Goal: Task Accomplishment & Management: Use online tool/utility

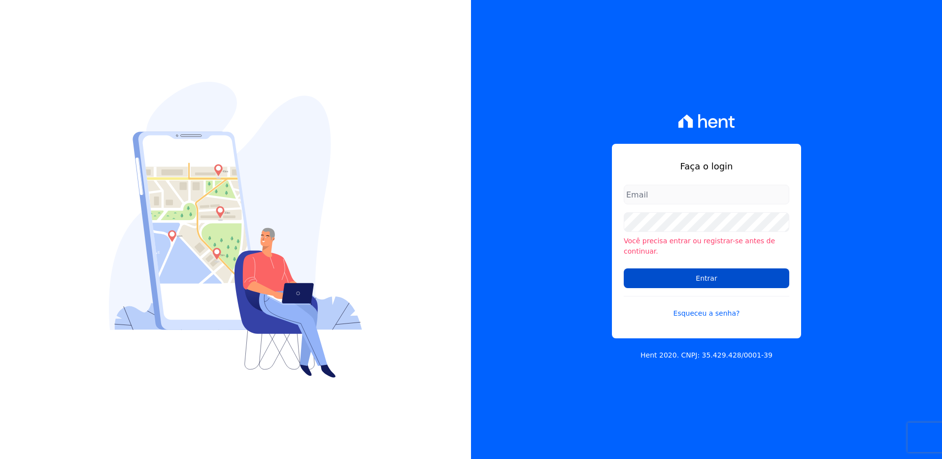
type input "[PERSON_NAME][EMAIL_ADDRESS][DOMAIN_NAME]"
click at [707, 268] on input "Entrar" at bounding box center [706, 278] width 165 height 20
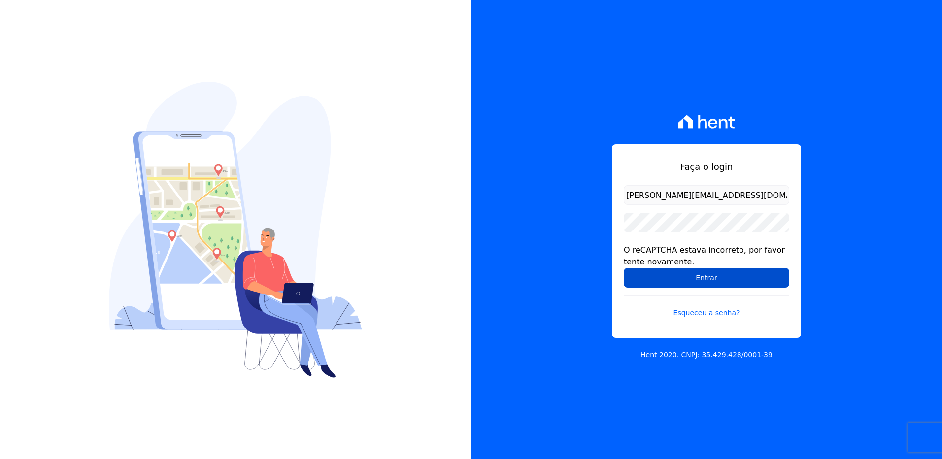
click at [737, 281] on input "Entrar" at bounding box center [706, 278] width 165 height 20
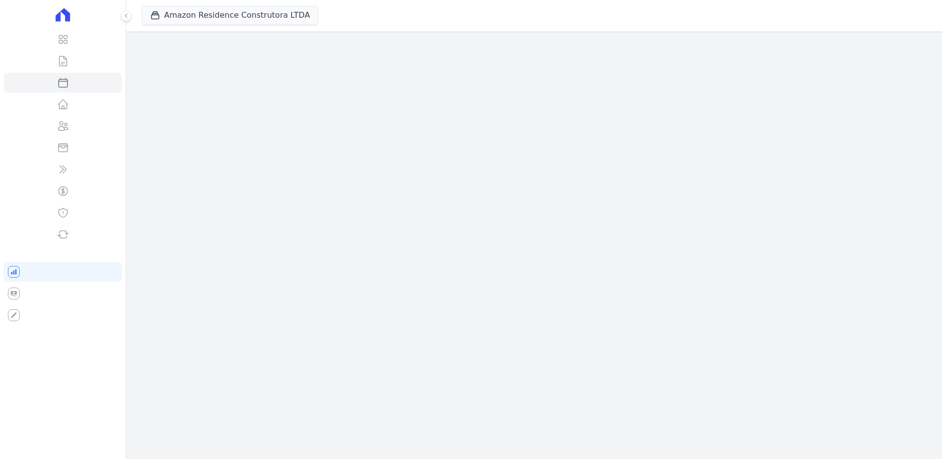
select select
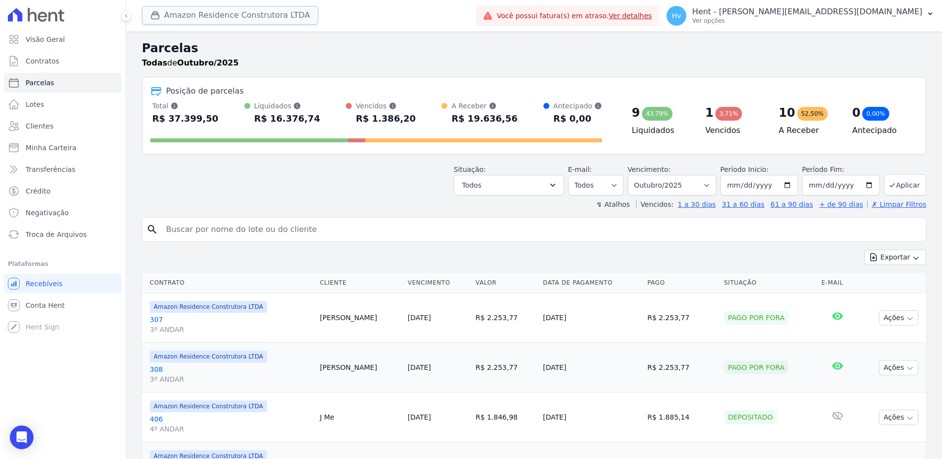
click at [240, 14] on button "Amazon Residence Construtora LTDA" at bounding box center [230, 15] width 176 height 19
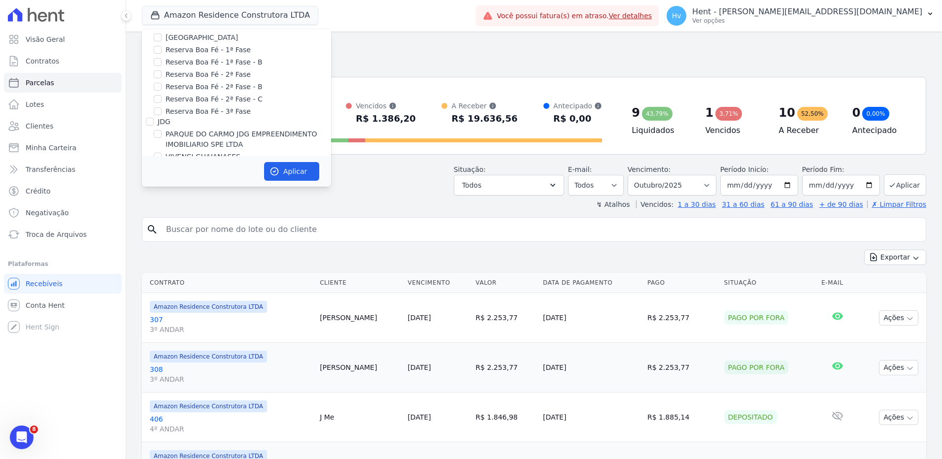
scroll to position [6709, 0]
click at [202, 399] on label "RESIDENCIAL ABSOLUTO EMPREENDIMENTO IMOBILIARIO SPE LTDA" at bounding box center [247, 409] width 165 height 21
click at [162, 400] on input "RESIDENCIAL ABSOLUTO EMPREENDIMENTO IMOBILIARIO SPE LTDA" at bounding box center [158, 404] width 8 height 8
checkbox input "true"
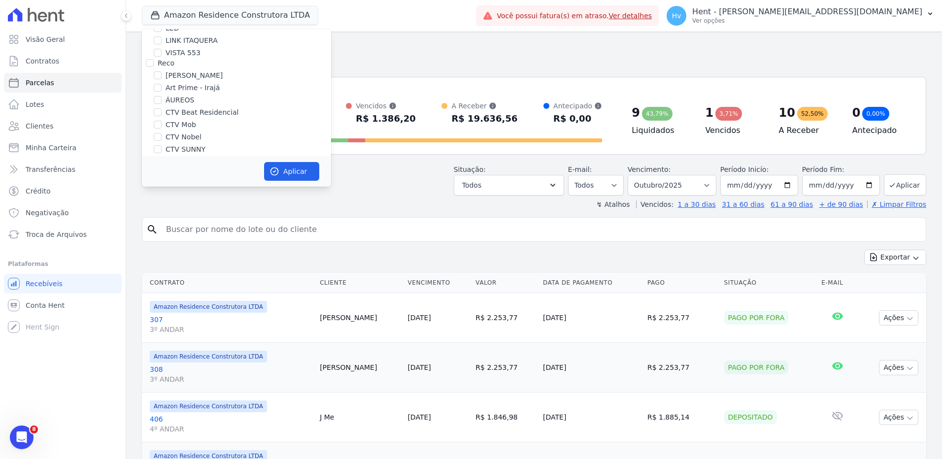
scroll to position [1912, 0]
click at [191, 236] on label "Amazon Residence Construtora LTDA" at bounding box center [229, 241] width 128 height 10
click at [162, 237] on input "Amazon Residence Construtora LTDA" at bounding box center [158, 241] width 8 height 8
checkbox input "false"
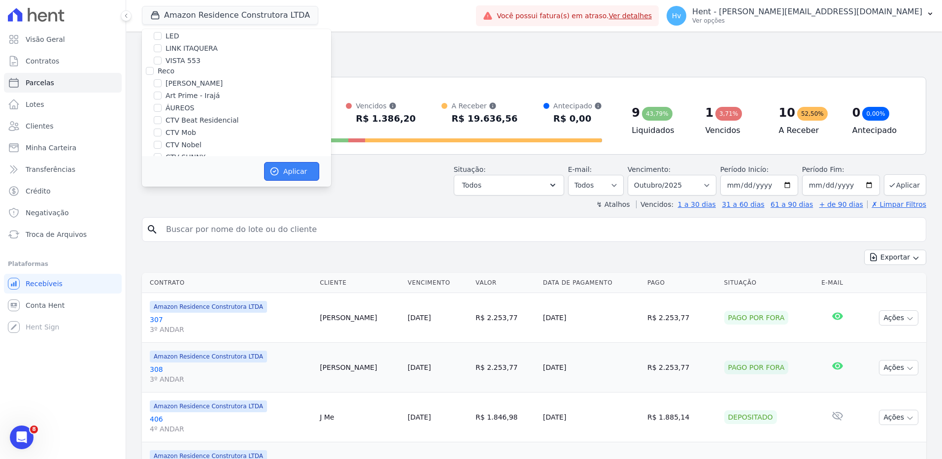
click at [304, 169] on button "Aplicar" at bounding box center [291, 171] width 55 height 19
select select
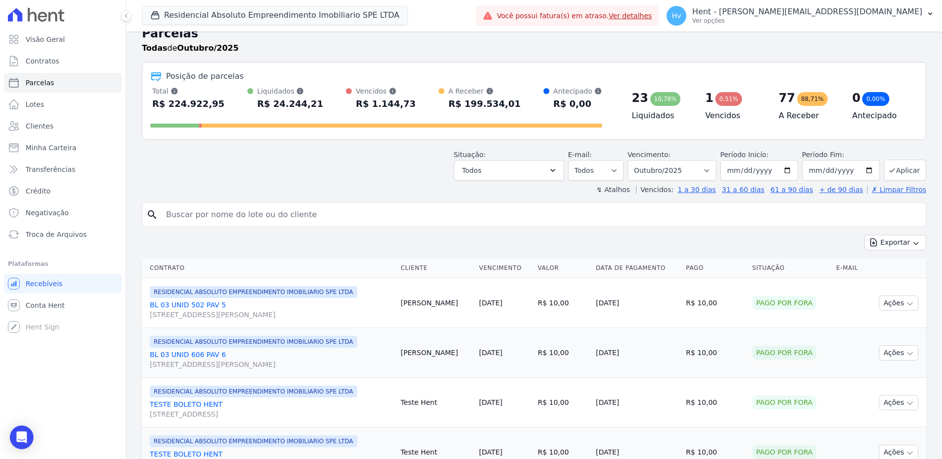
scroll to position [0, 0]
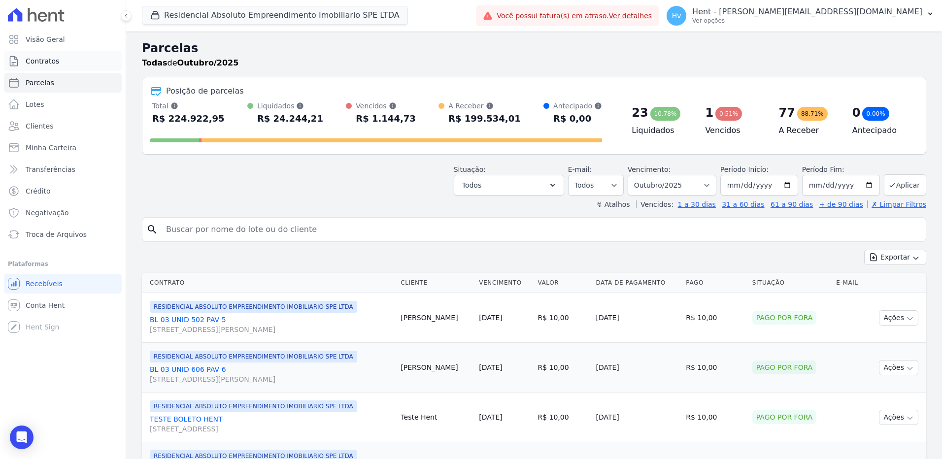
click at [38, 59] on span "Contratos" at bounding box center [42, 61] width 33 height 10
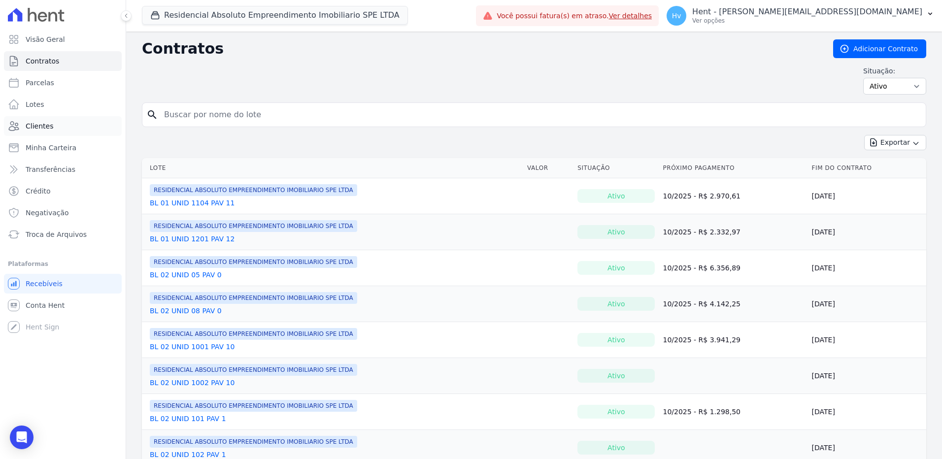
click at [63, 127] on link "Clientes" at bounding box center [63, 126] width 118 height 20
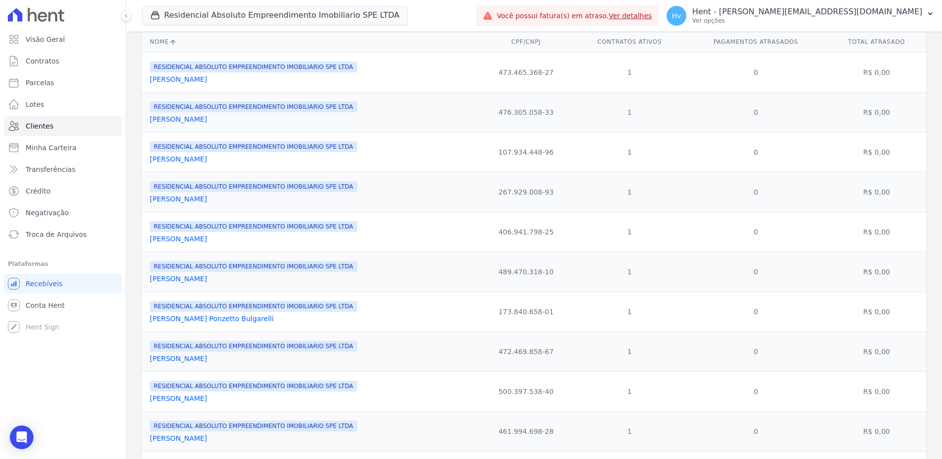
scroll to position [148, 0]
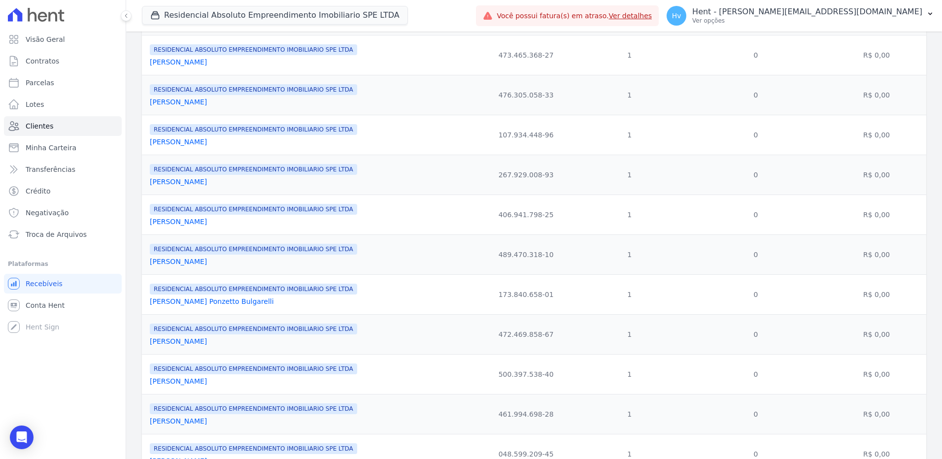
click at [201, 341] on link "Andre Luis De Moraes" at bounding box center [178, 341] width 57 height 8
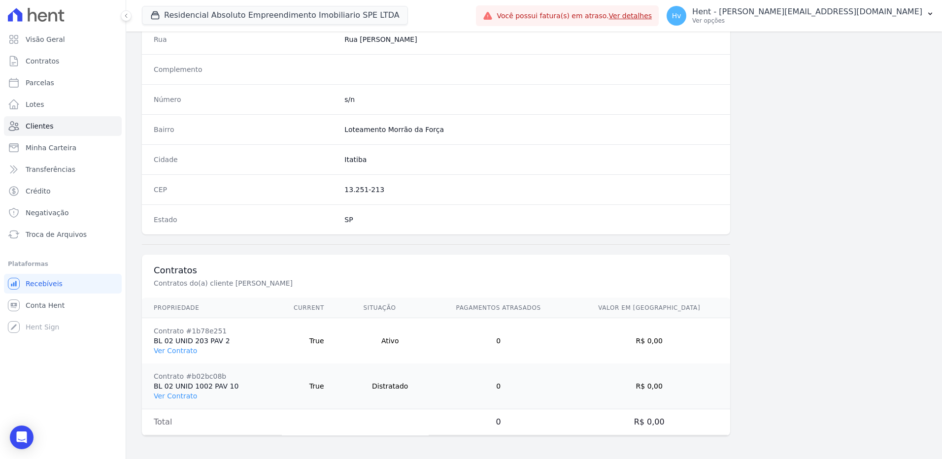
scroll to position [508, 0]
click at [186, 350] on link "Ver Contrato" at bounding box center [175, 350] width 43 height 8
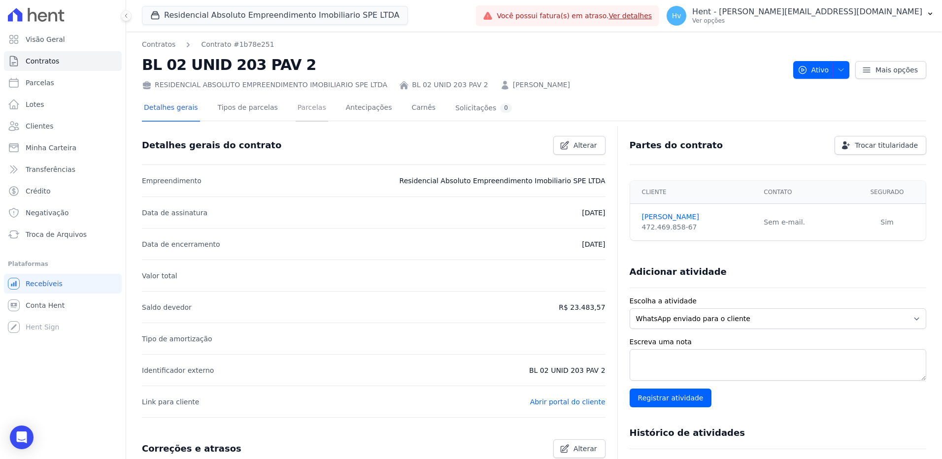
click at [296, 108] on link "Parcelas" at bounding box center [312, 109] width 33 height 26
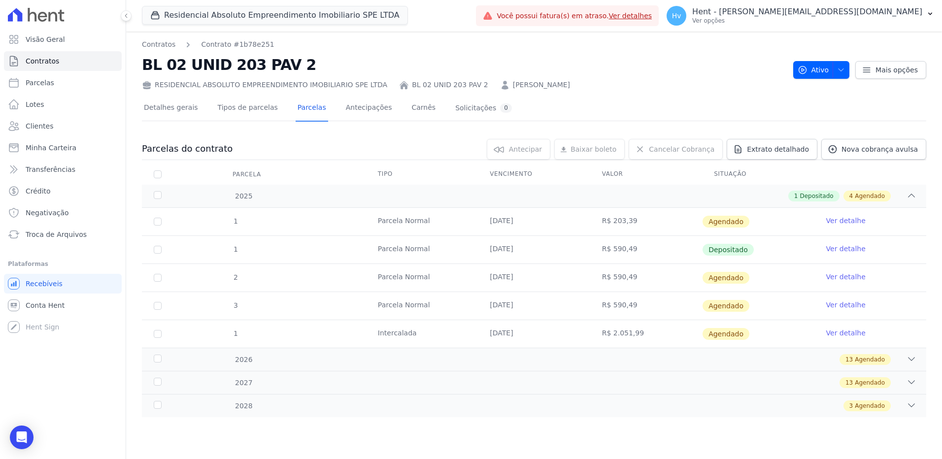
click at [839, 250] on link "Ver detalhe" at bounding box center [845, 249] width 39 height 10
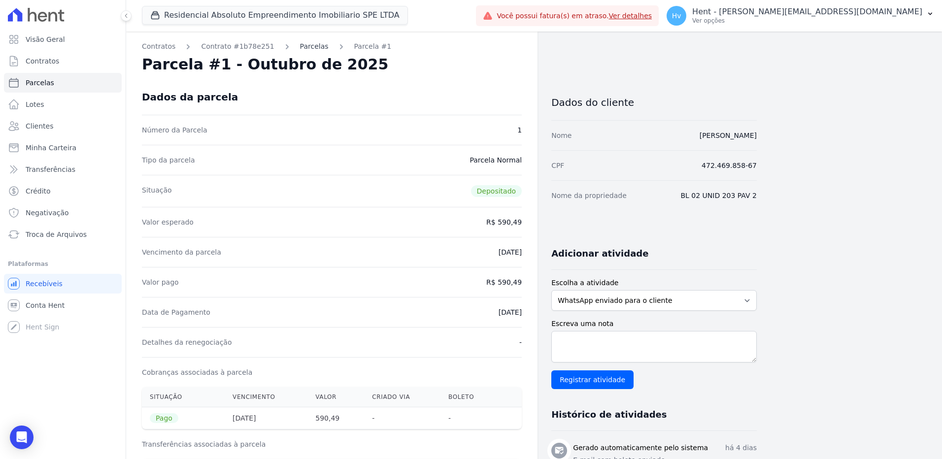
click at [306, 49] on link "Parcelas" at bounding box center [314, 46] width 29 height 10
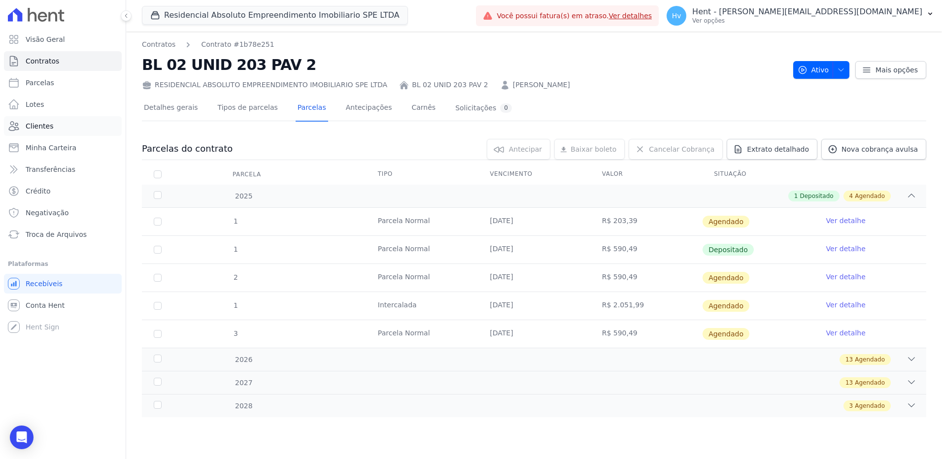
click at [52, 131] on link "Clientes" at bounding box center [63, 126] width 118 height 20
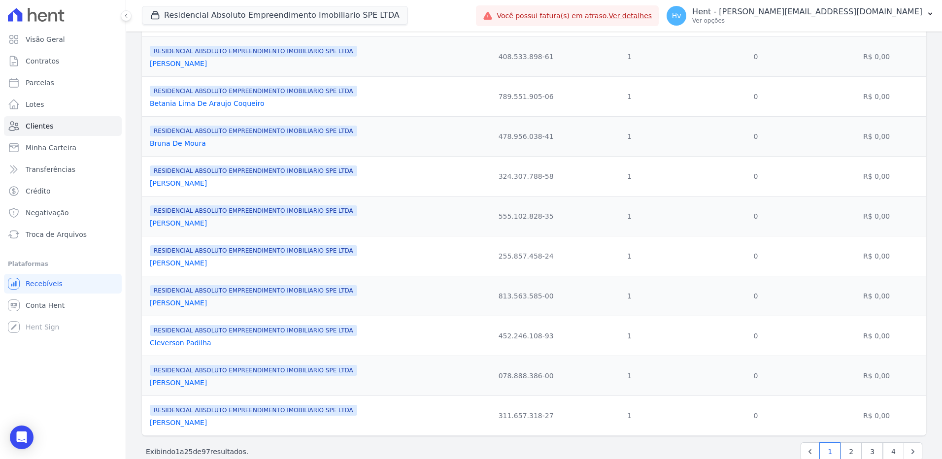
scroll to position [765, 0]
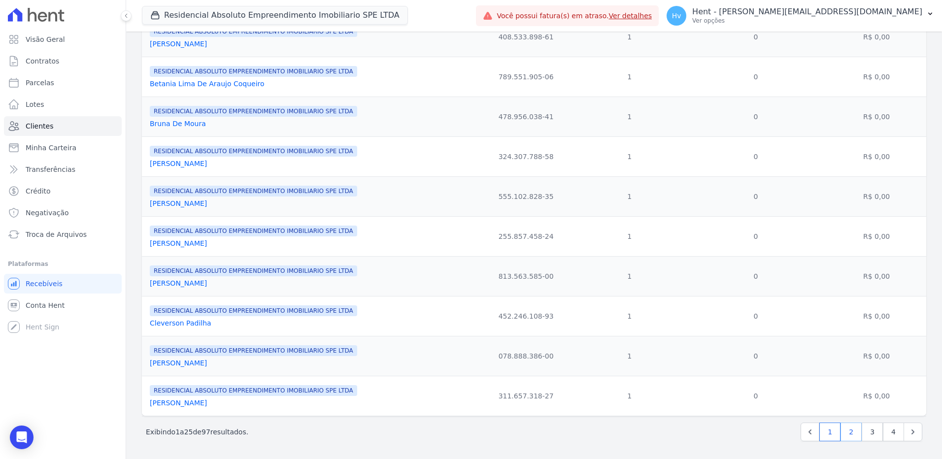
click at [840, 431] on link "2" at bounding box center [850, 432] width 21 height 19
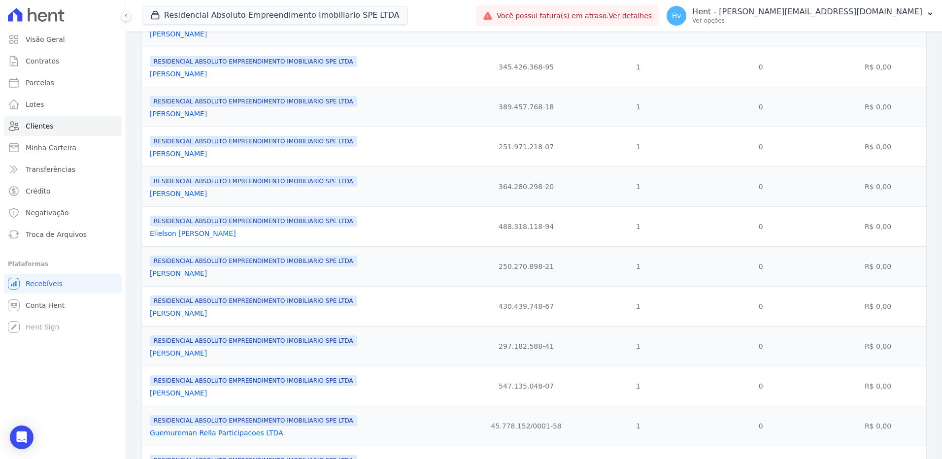
scroll to position [148, 0]
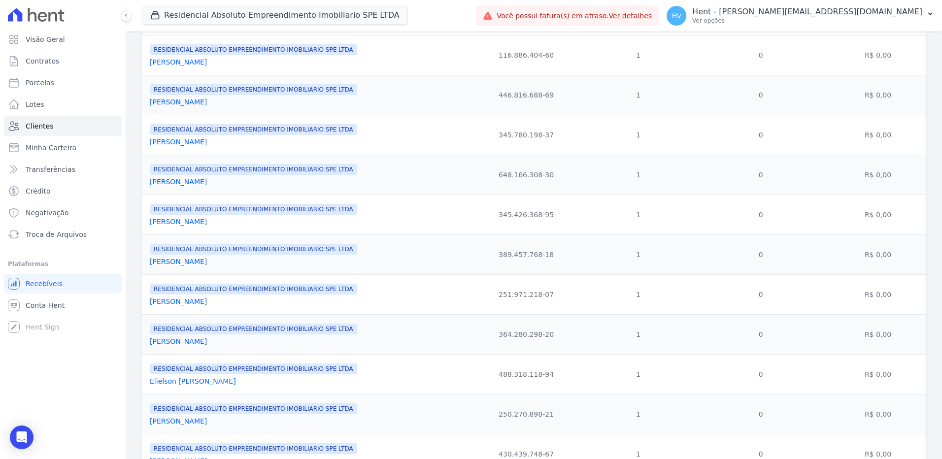
click at [181, 104] on link "Derich Ribeiro Carvajal Tota" at bounding box center [178, 102] width 57 height 8
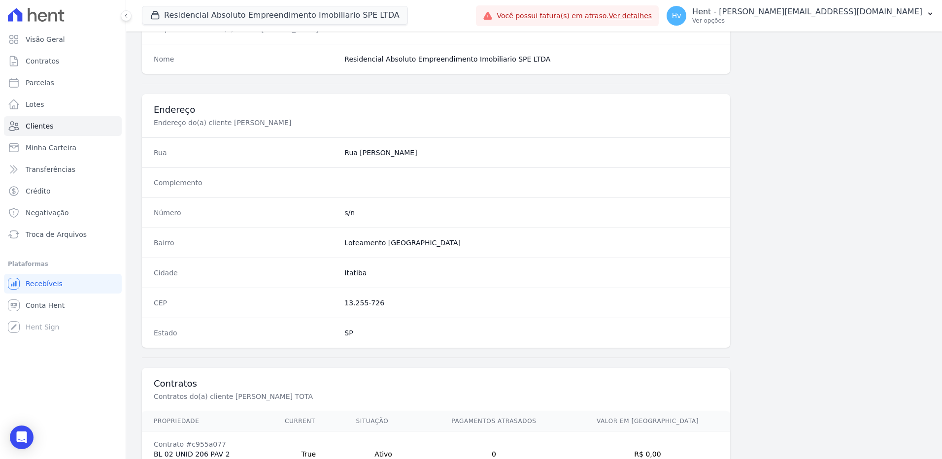
scroll to position [508, 0]
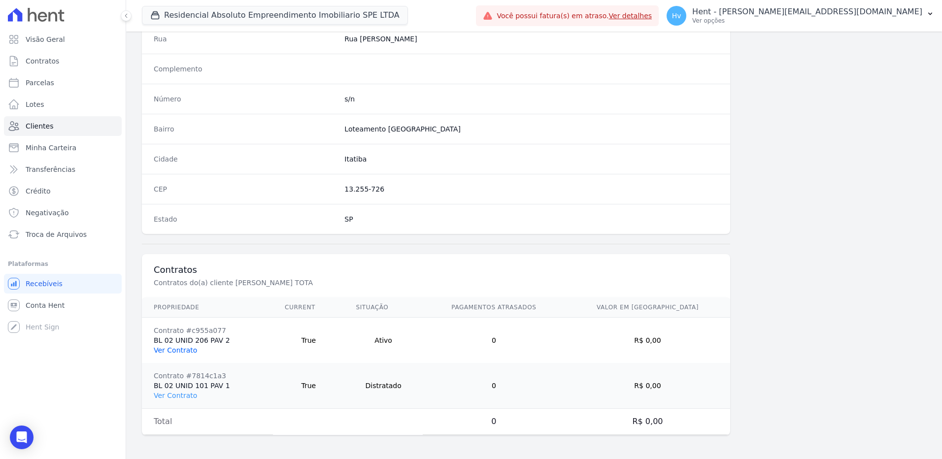
click at [178, 350] on link "Ver Contrato" at bounding box center [175, 350] width 43 height 8
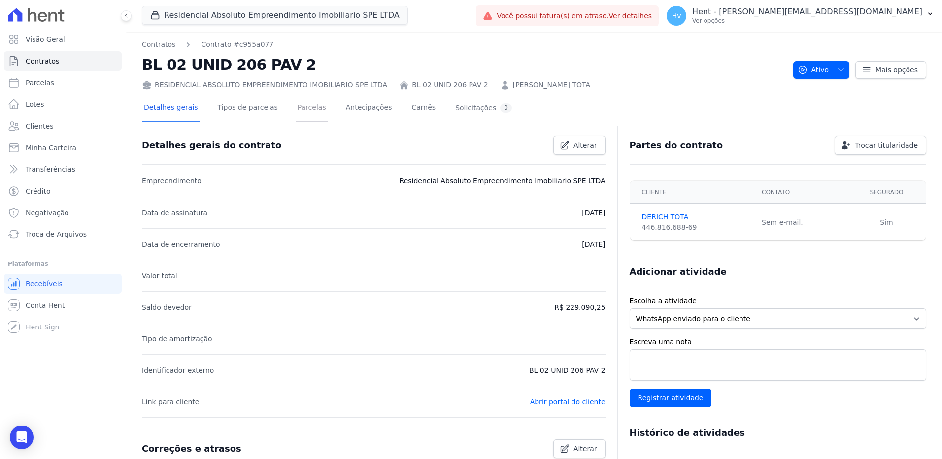
click at [302, 113] on link "Parcelas" at bounding box center [312, 109] width 33 height 26
click at [36, 122] on span "Clientes" at bounding box center [40, 126] width 28 height 10
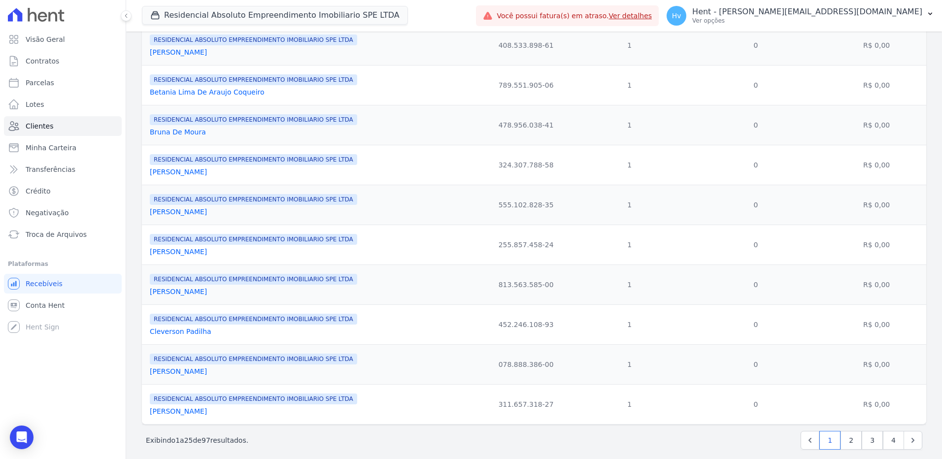
scroll to position [765, 0]
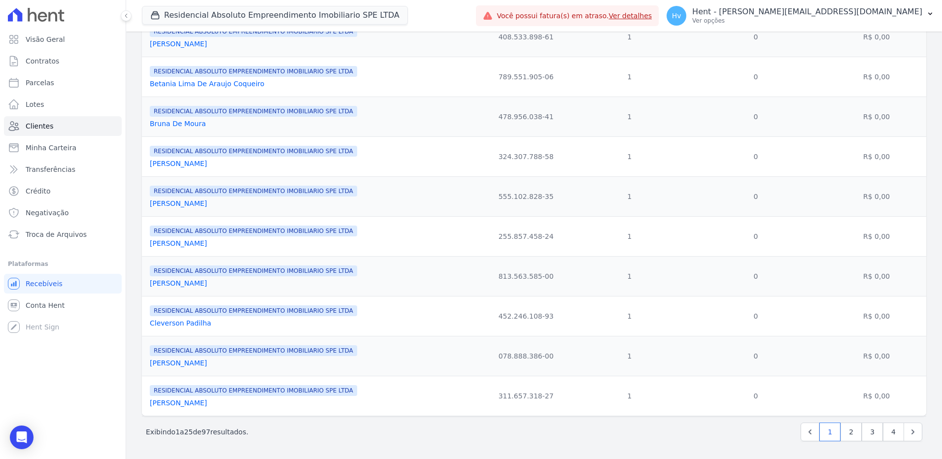
click at [188, 241] on link "Carlos Eduardo Prevedel" at bounding box center [178, 243] width 57 height 8
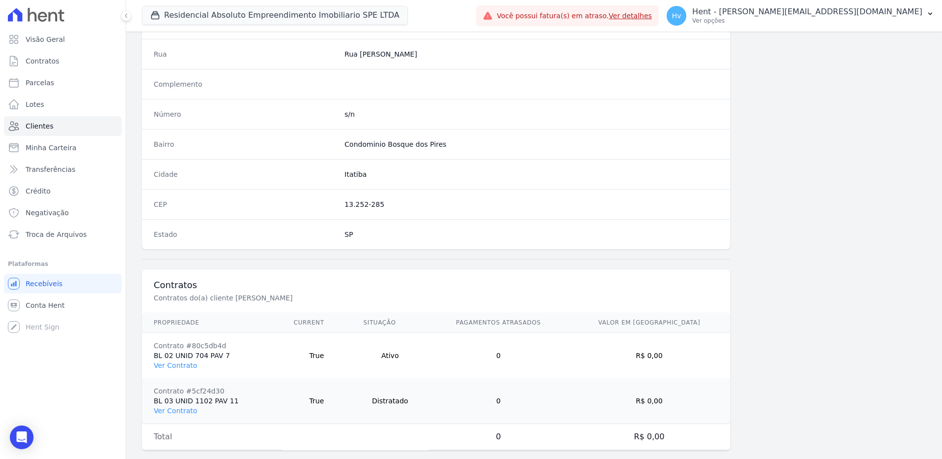
scroll to position [508, 0]
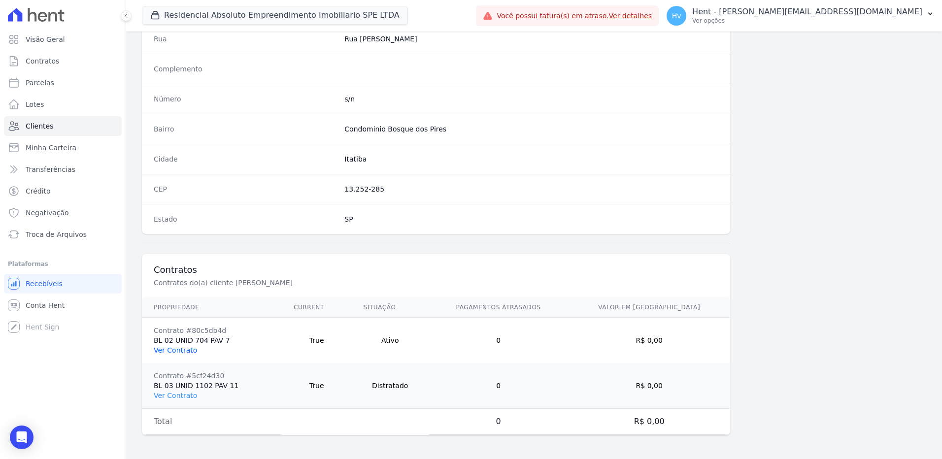
click at [186, 350] on link "Ver Contrato" at bounding box center [175, 350] width 43 height 8
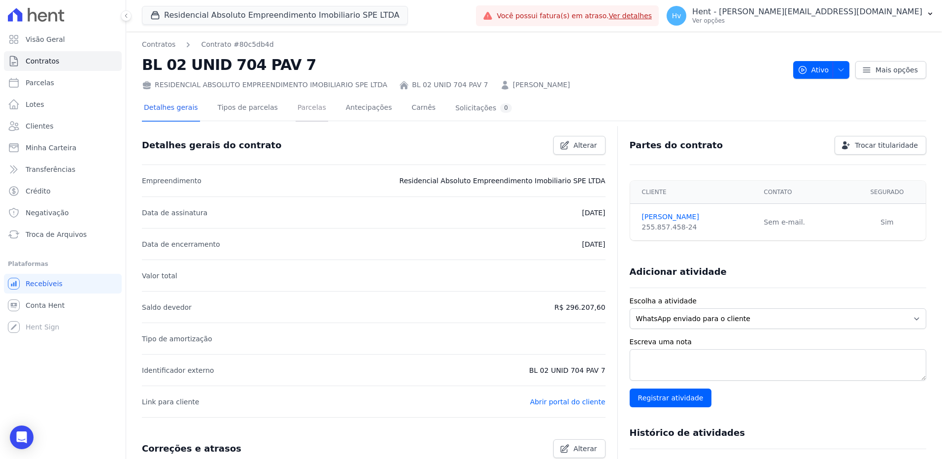
click at [298, 111] on link "Parcelas" at bounding box center [312, 109] width 33 height 26
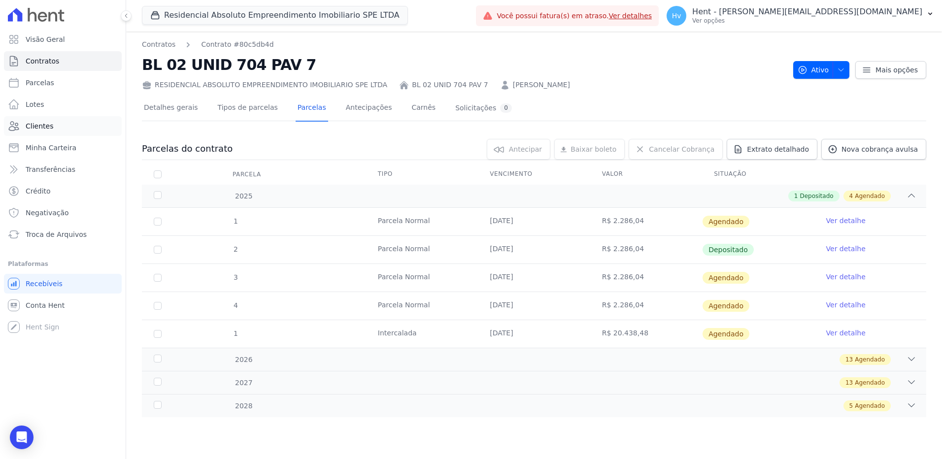
click at [57, 123] on link "Clientes" at bounding box center [63, 126] width 118 height 20
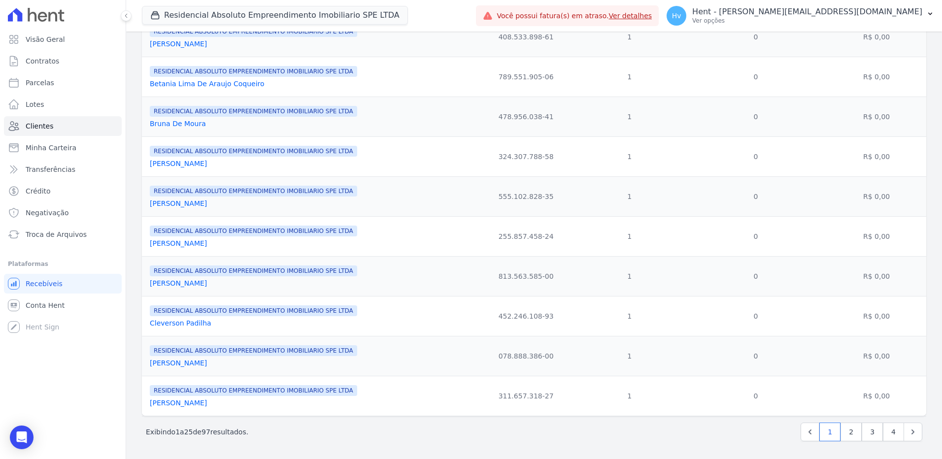
scroll to position [765, 0]
click at [889, 438] on link "4" at bounding box center [893, 432] width 21 height 19
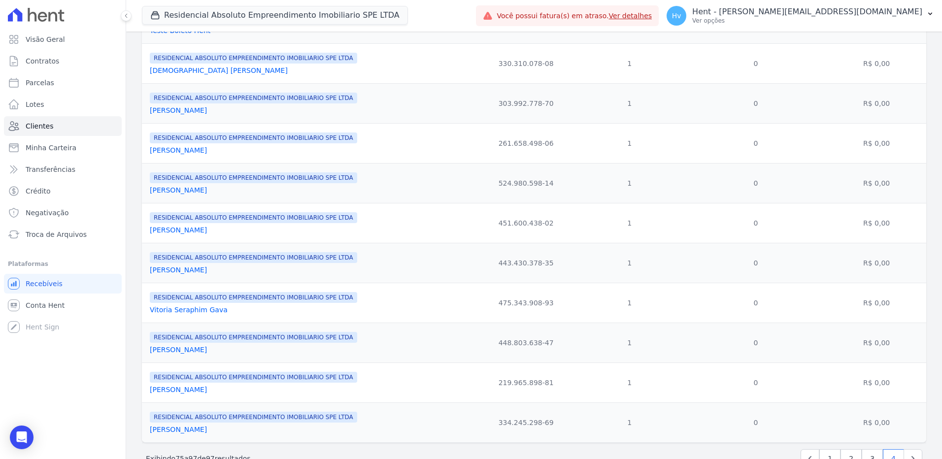
scroll to position [645, 0]
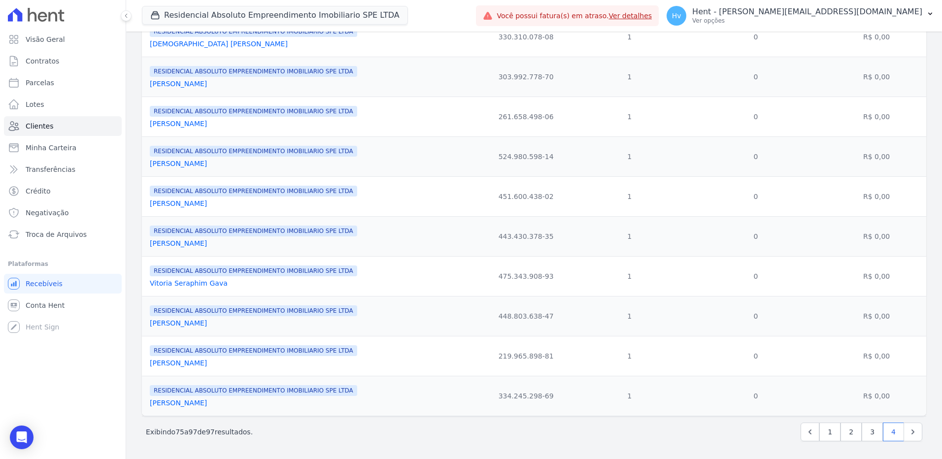
click at [203, 325] on link "Wesley Rabelo Paulino" at bounding box center [178, 323] width 57 height 8
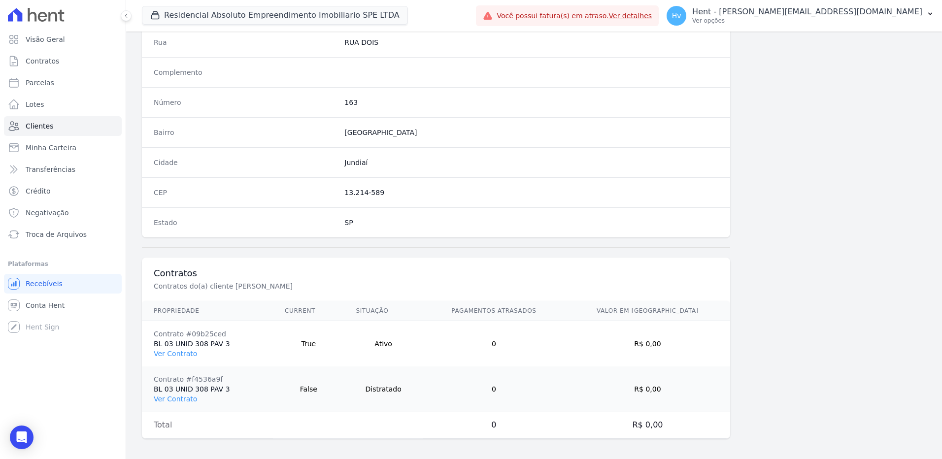
scroll to position [508, 0]
click at [170, 351] on link "Ver Contrato" at bounding box center [175, 350] width 43 height 8
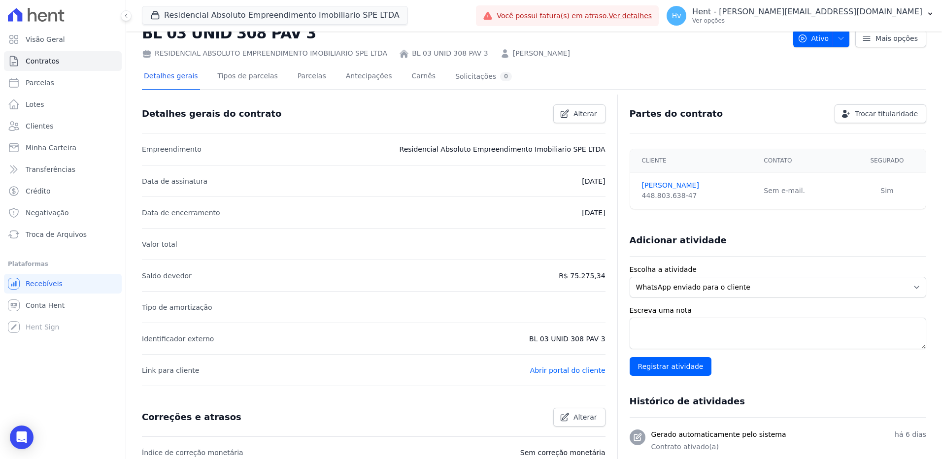
scroll to position [49, 0]
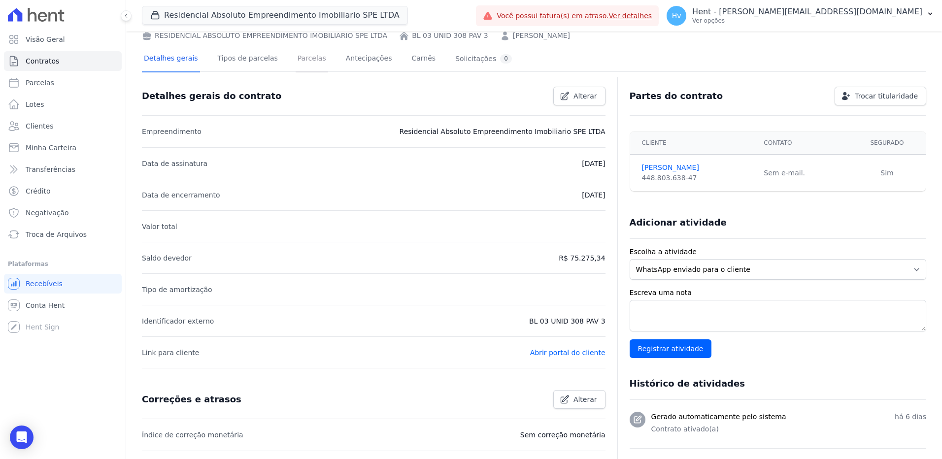
click at [296, 63] on link "Parcelas" at bounding box center [312, 59] width 33 height 26
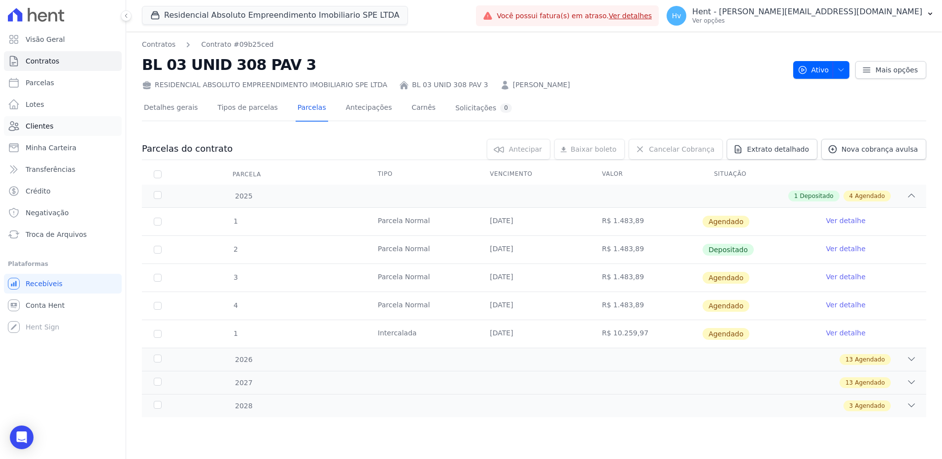
click at [43, 132] on link "Clientes" at bounding box center [63, 126] width 118 height 20
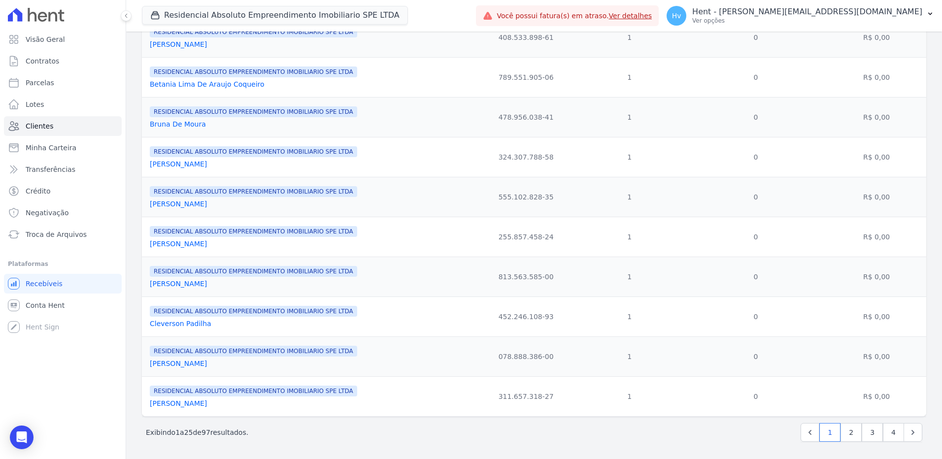
scroll to position [765, 0]
click at [845, 429] on link "2" at bounding box center [850, 432] width 21 height 19
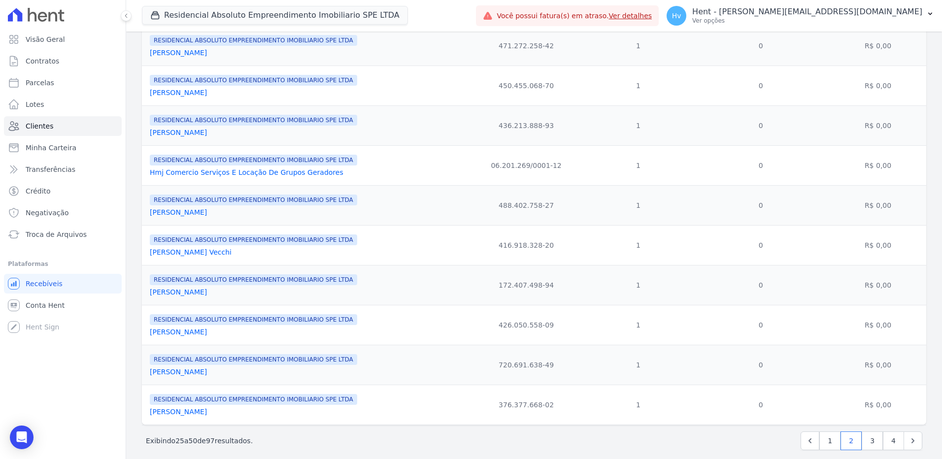
scroll to position [765, 0]
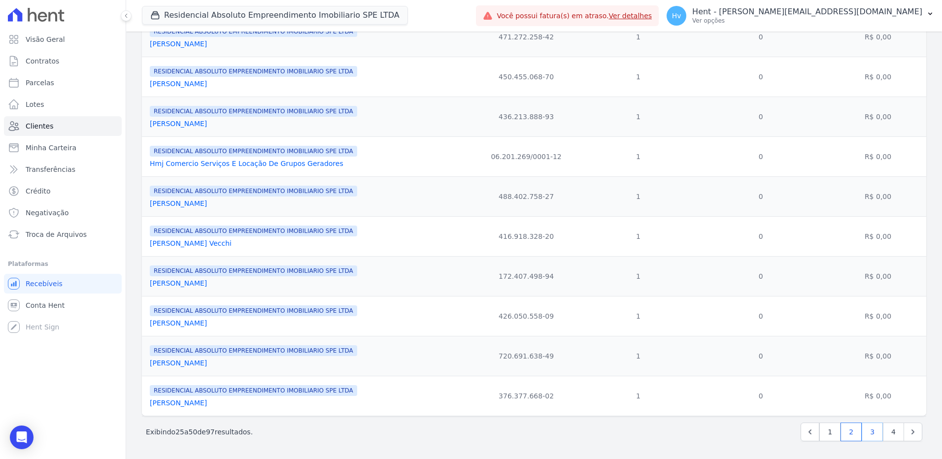
click at [869, 432] on link "3" at bounding box center [871, 432] width 21 height 19
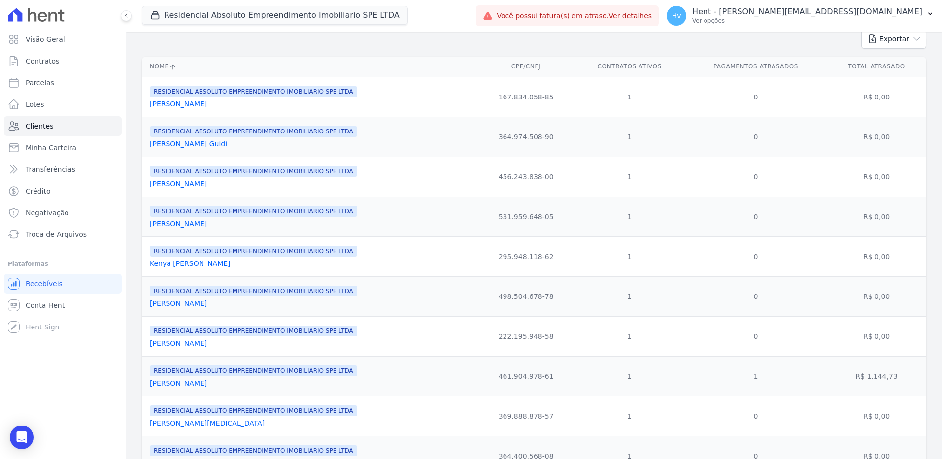
scroll to position [49, 0]
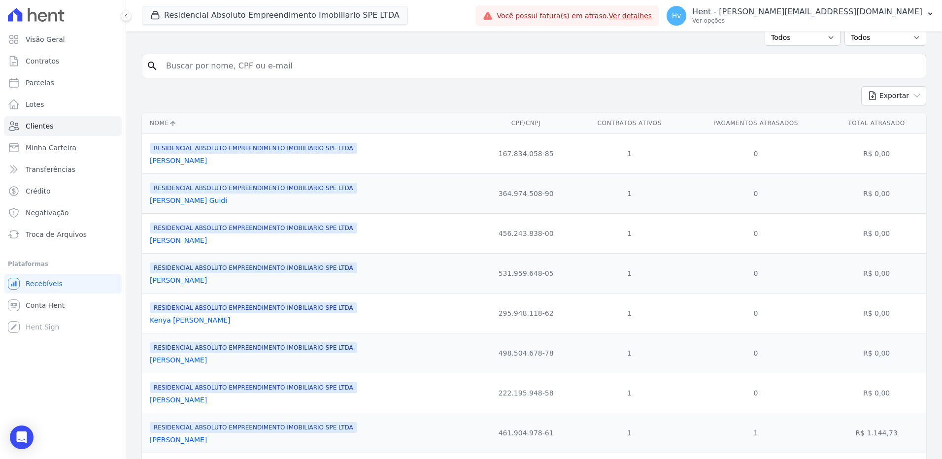
click at [201, 284] on link "Kauan Christyan Oliveira Dos Santos" at bounding box center [178, 280] width 57 height 8
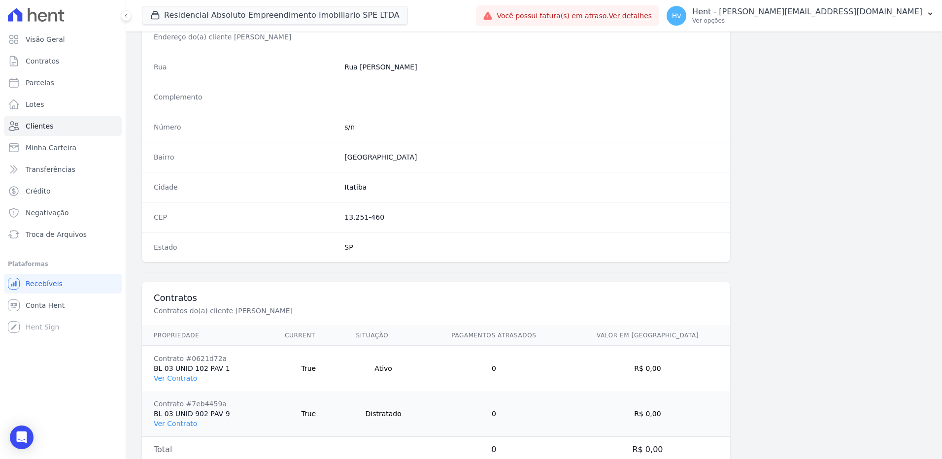
scroll to position [508, 0]
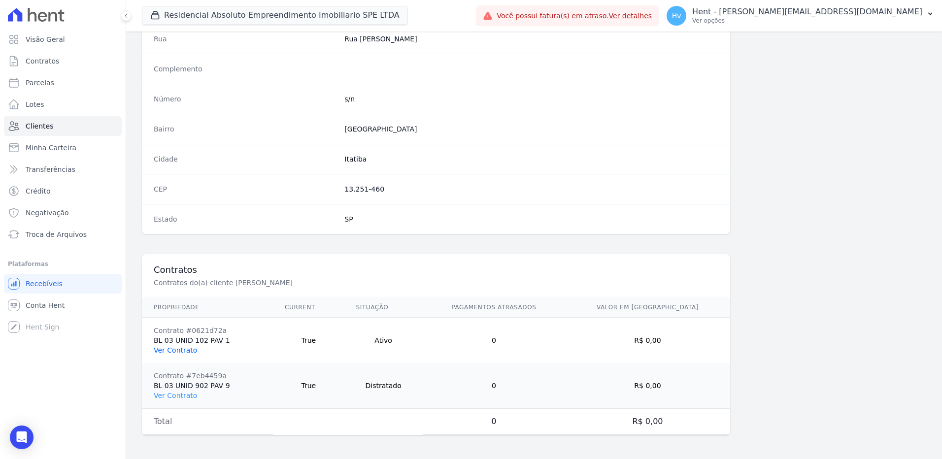
click at [190, 351] on link "Ver Contrato" at bounding box center [175, 350] width 43 height 8
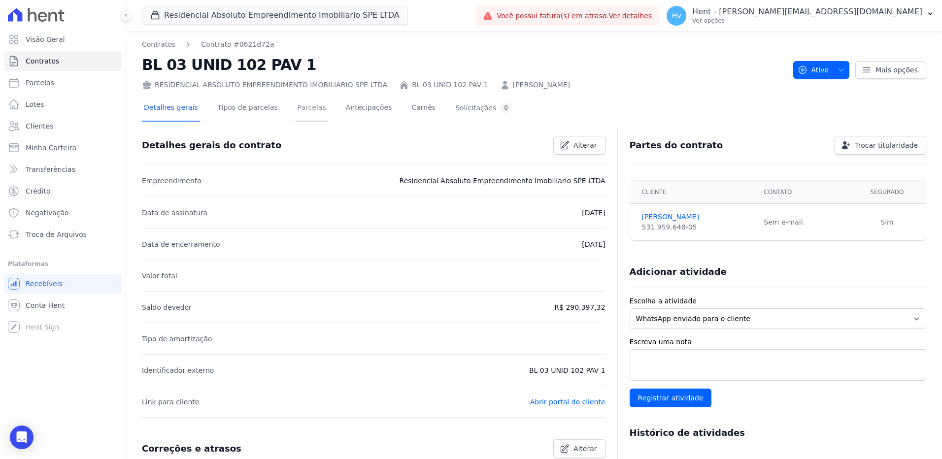
click at [306, 109] on link "Parcelas" at bounding box center [312, 109] width 33 height 26
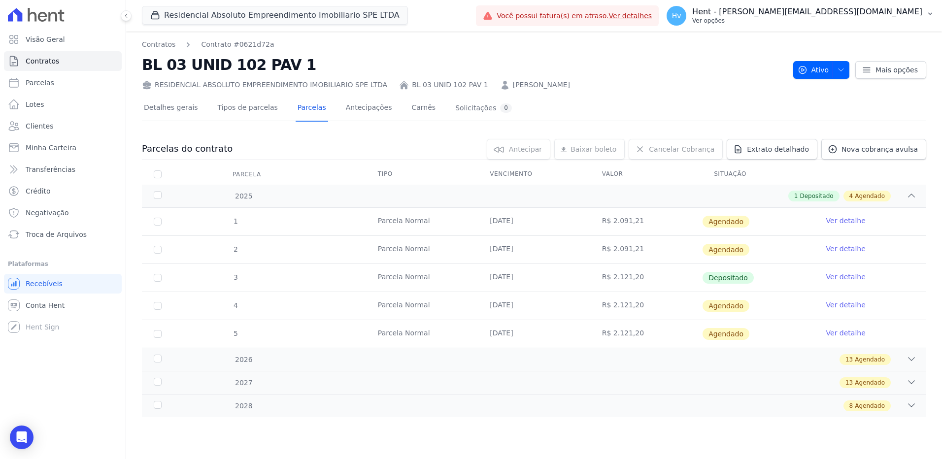
click at [845, 12] on p "Hent - viviane.morandi@e-arke.com" at bounding box center [807, 12] width 230 height 10
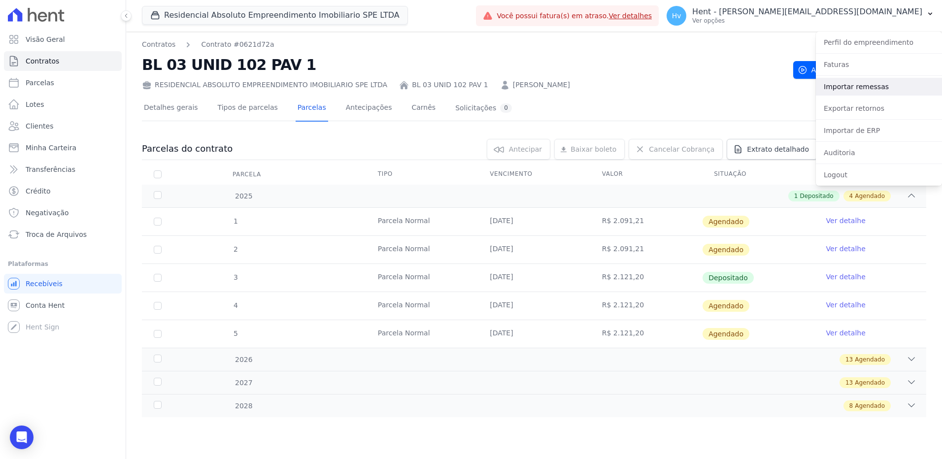
click at [854, 89] on link "Importar remessas" at bounding box center [879, 87] width 126 height 18
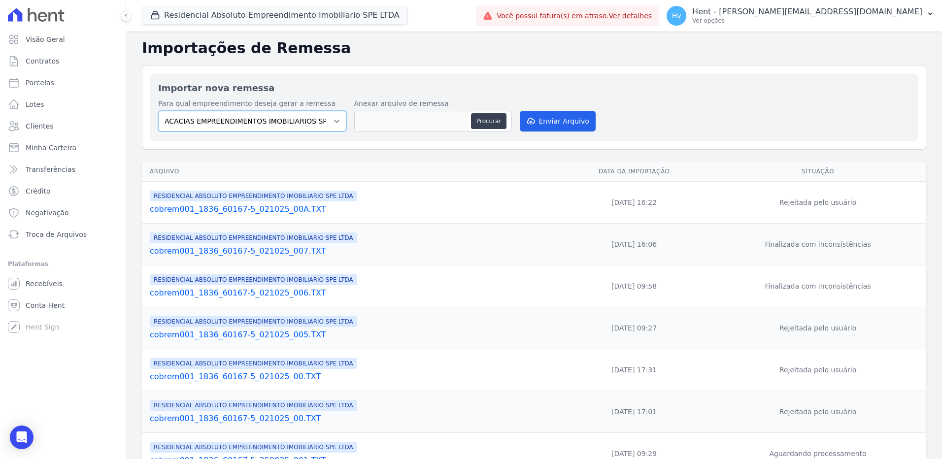
click at [293, 120] on select "ACACIAS EMPREENDIMENTOS IMOBILIARIOS SPE LTDA Acaiá Residencial ACQUA 8 PELOTAS…" at bounding box center [252, 121] width 188 height 21
click at [370, 66] on div "Importar nova remessa Para qual empreendimento deseja gerar a remessa ACACIAS E…" at bounding box center [534, 107] width 784 height 85
drag, startPoint x: 287, startPoint y: 117, endPoint x: 293, endPoint y: 119, distance: 6.6
click at [287, 117] on select "ACACIAS EMPREENDIMENTOS IMOBILIARIOS SPE LTDA Acaiá Residencial ACQUA 8 PELOTAS…" at bounding box center [252, 121] width 188 height 21
select select "21105af3-8e19-41b3-95dd-78f9fe83c234"
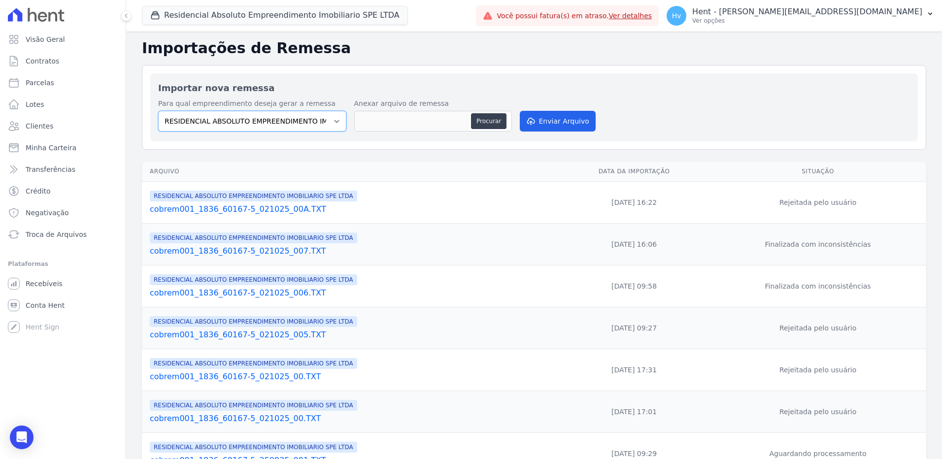
click at [158, 111] on select "ACACIAS EMPREENDIMENTOS IMOBILIARIOS SPE LTDA Acaiá Residencial ACQUA 8 PELOTAS…" at bounding box center [252, 121] width 188 height 21
click at [269, 249] on link "cobrem001_1836_60167-5_021025_007.TXT" at bounding box center [352, 251] width 405 height 12
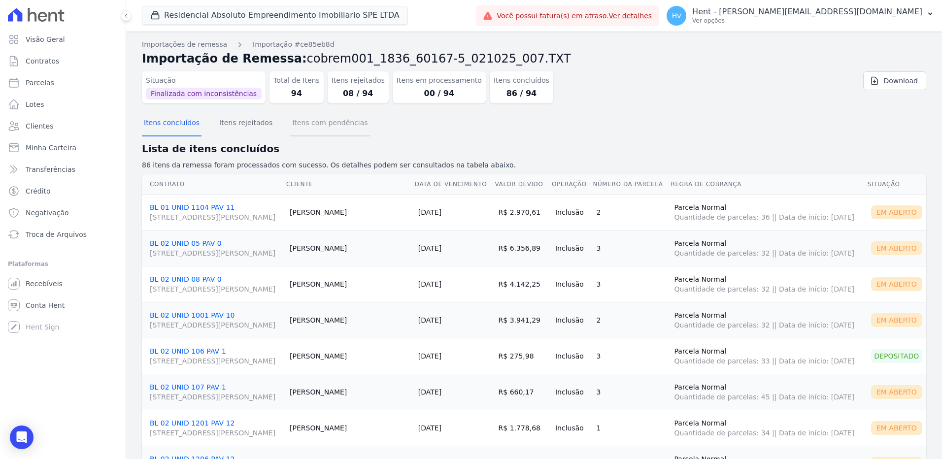
click at [322, 126] on button "Itens com pendências" at bounding box center [329, 124] width 79 height 26
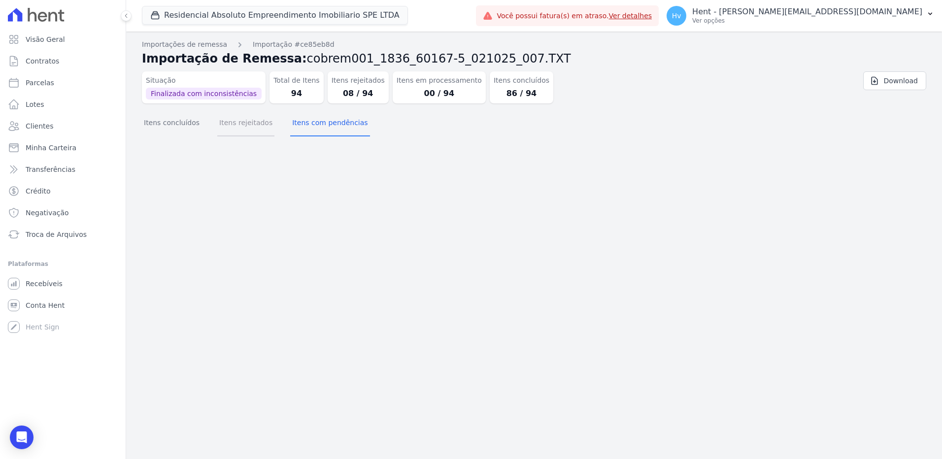
click at [217, 124] on button "Itens rejeitados" at bounding box center [245, 124] width 57 height 26
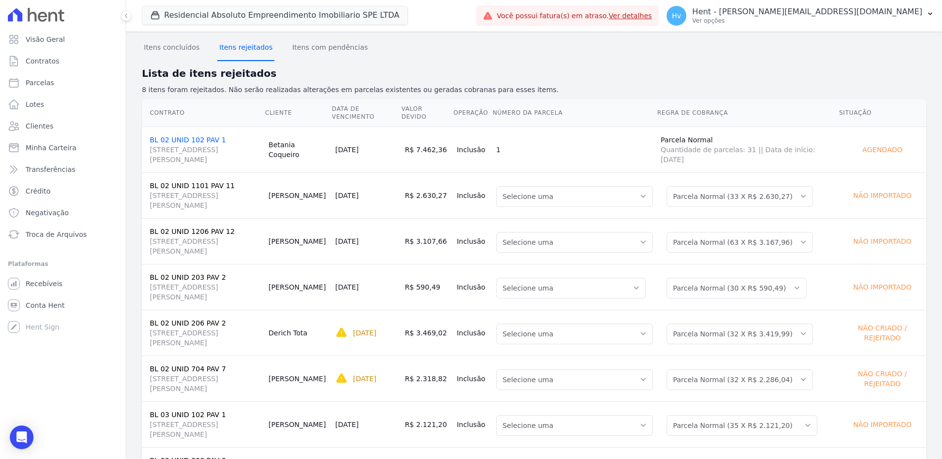
scroll to position [99, 0]
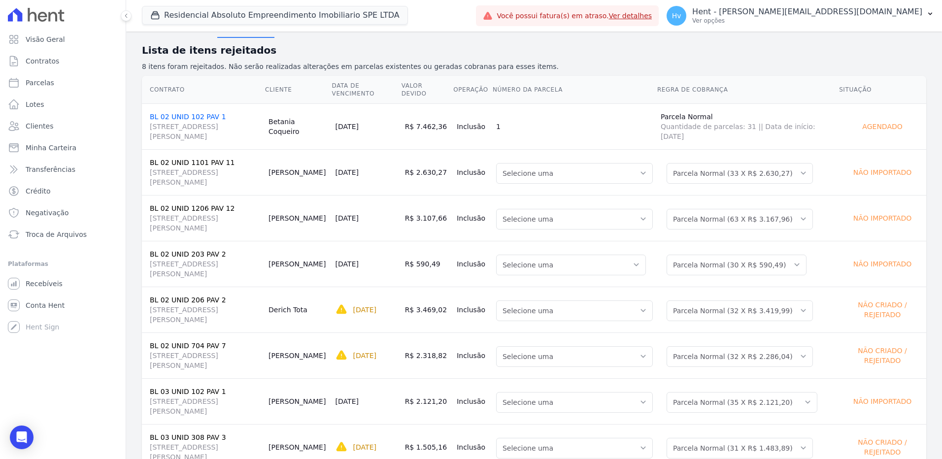
drag, startPoint x: 207, startPoint y: 263, endPoint x: 334, endPoint y: 265, distance: 126.6
click at [334, 265] on tr "BL 02 UNID 203 PAV 2 AV DR GUILHERME DUMONT VILARES, 500, JARDIM LONDRINA Andre…" at bounding box center [534, 264] width 784 height 46
drag, startPoint x: 271, startPoint y: 400, endPoint x: 418, endPoint y: 399, distance: 146.8
click at [418, 399] on tr "BL 03 UNID 102 PAV 1 AV DR GUILHERME DUMONT VILARES, 500, JARDIM LONDRINA Kauan…" at bounding box center [534, 401] width 784 height 46
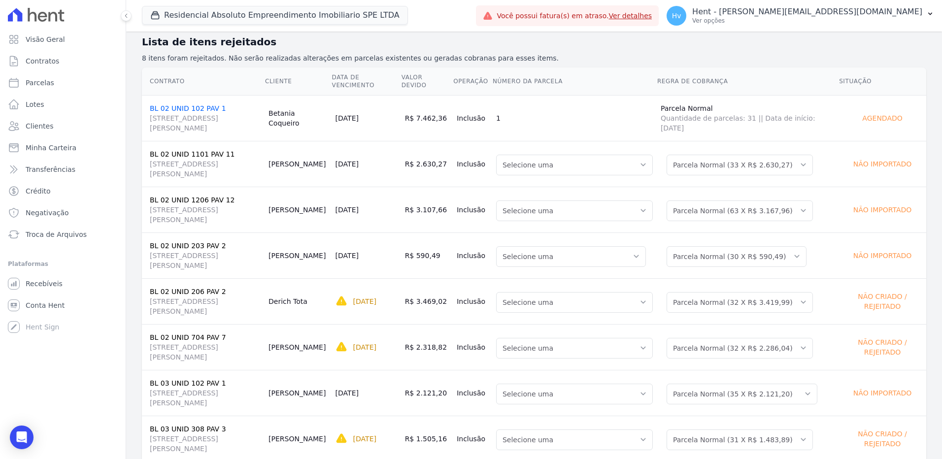
scroll to position [85, 0]
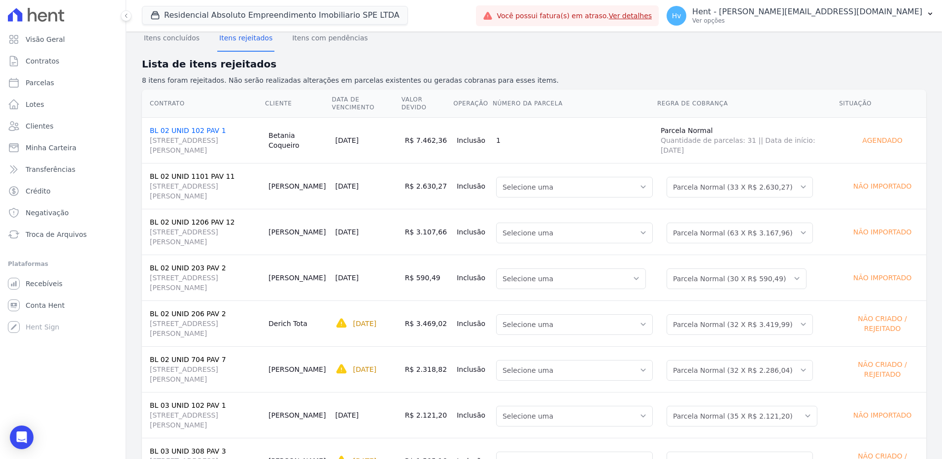
drag, startPoint x: 328, startPoint y: 235, endPoint x: 283, endPoint y: 198, distance: 57.4
click at [283, 198] on tbody "BL 02 UNID 102 PAV 1 AV DR GUILHERME DUMONT VILARES, 500, JARDIM LONDRINA Betan…" at bounding box center [534, 300] width 784 height 366
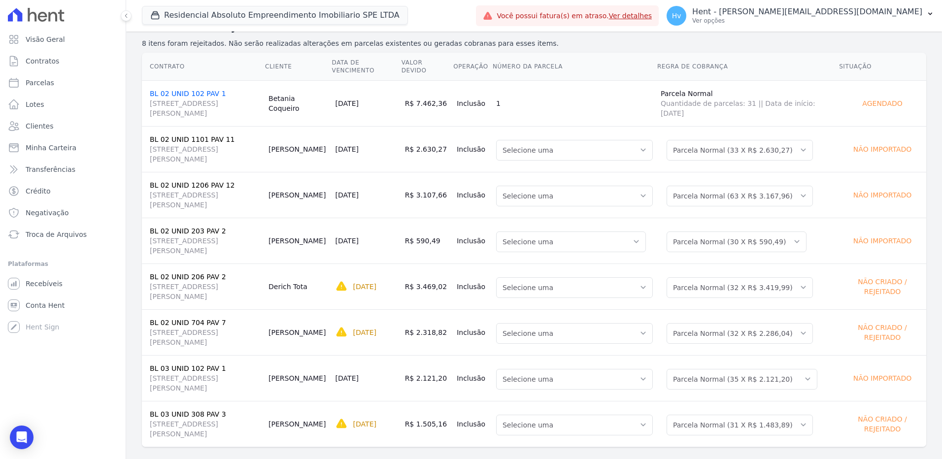
scroll to position [134, 0]
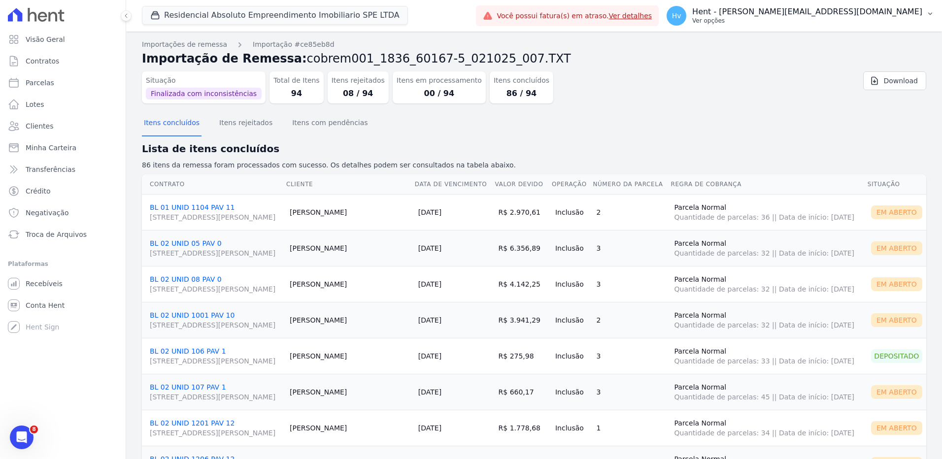
click at [838, 12] on p "Hent - [PERSON_NAME][EMAIL_ADDRESS][DOMAIN_NAME]" at bounding box center [807, 12] width 230 height 10
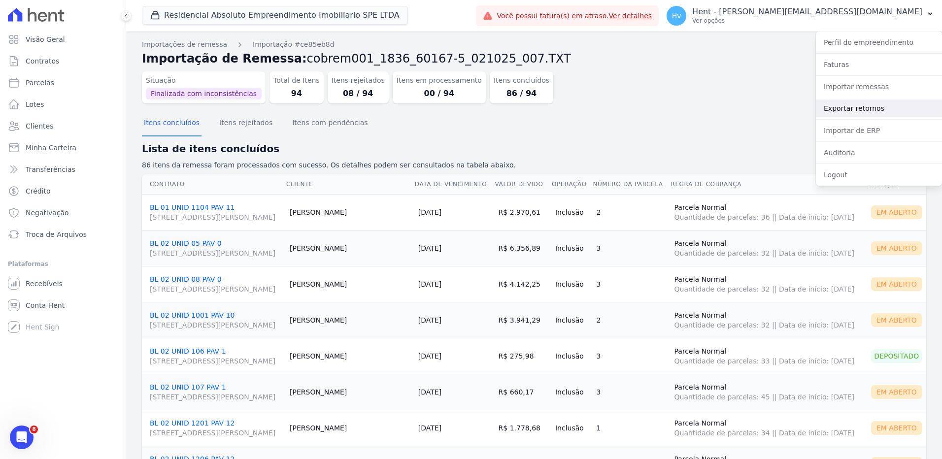
click at [848, 110] on link "Exportar retornos" at bounding box center [879, 108] width 126 height 18
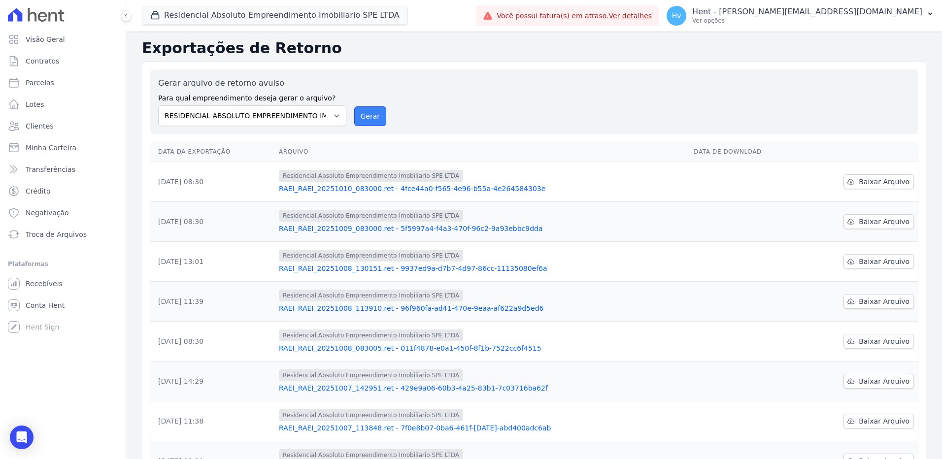
click at [373, 120] on button "Gerar" at bounding box center [370, 116] width 33 height 20
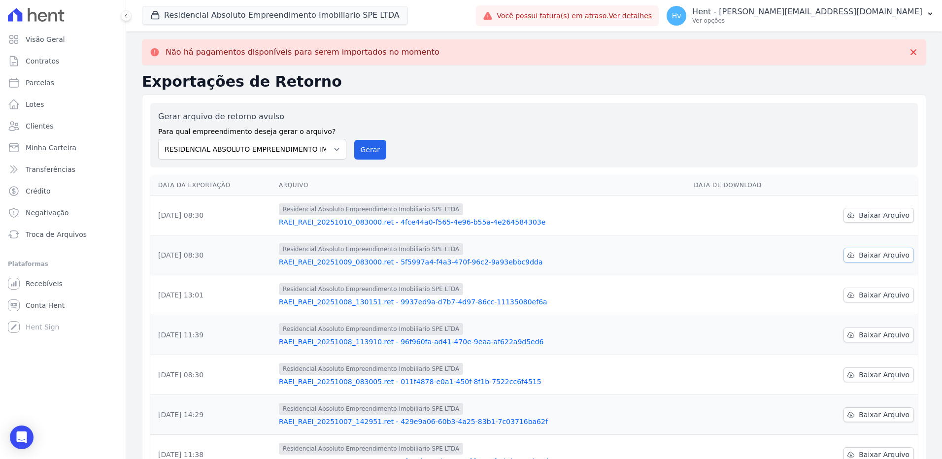
click at [863, 258] on span "Baixar Arquivo" at bounding box center [884, 255] width 51 height 10
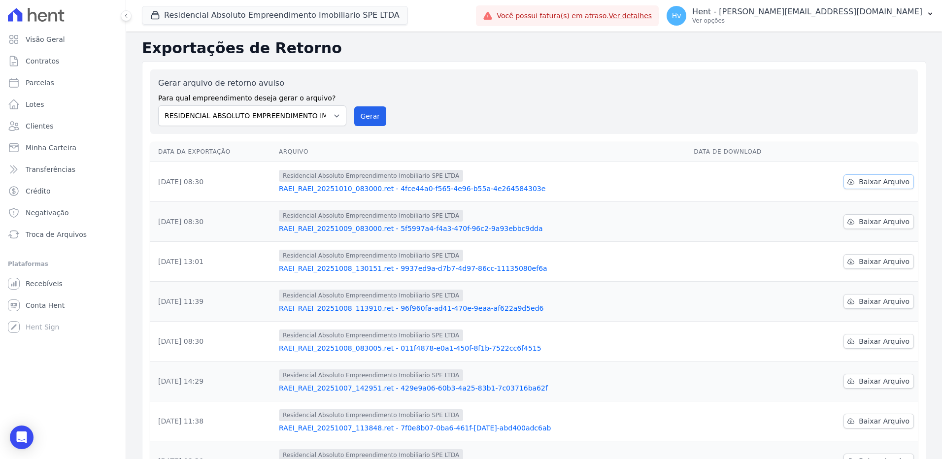
click at [889, 182] on span "Baixar Arquivo" at bounding box center [884, 182] width 51 height 10
drag, startPoint x: 163, startPoint y: 262, endPoint x: 205, endPoint y: 262, distance: 41.9
click at [205, 262] on td "08/10/2025, 13:01" at bounding box center [212, 262] width 125 height 40
click at [395, 267] on link "RAEI_RAEI_20251008_130151.ret - 9937ed9a-d7b7-4d97-86cc-11135080ef6a" at bounding box center [482, 269] width 407 height 10
drag, startPoint x: 205, startPoint y: 265, endPoint x: 243, endPoint y: 265, distance: 38.4
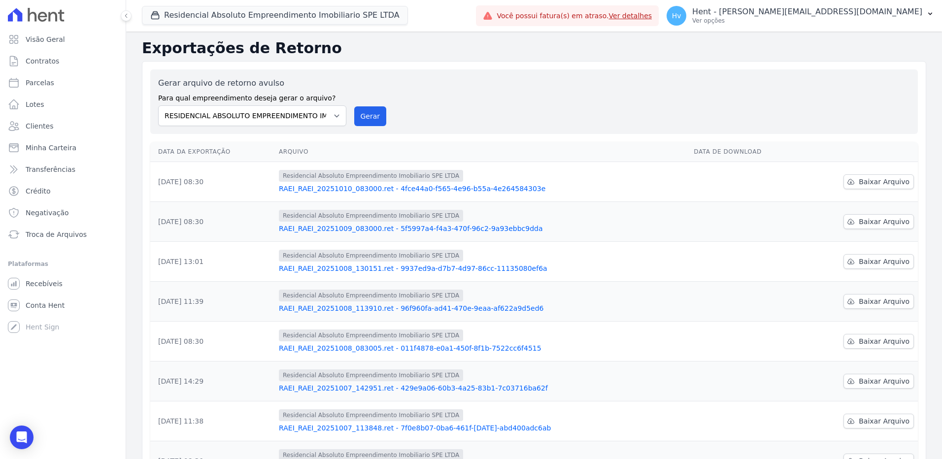
click at [243, 265] on td "08/10/2025, 13:01" at bounding box center [212, 262] width 125 height 40
click at [38, 308] on span "Conta Hent" at bounding box center [45, 305] width 39 height 10
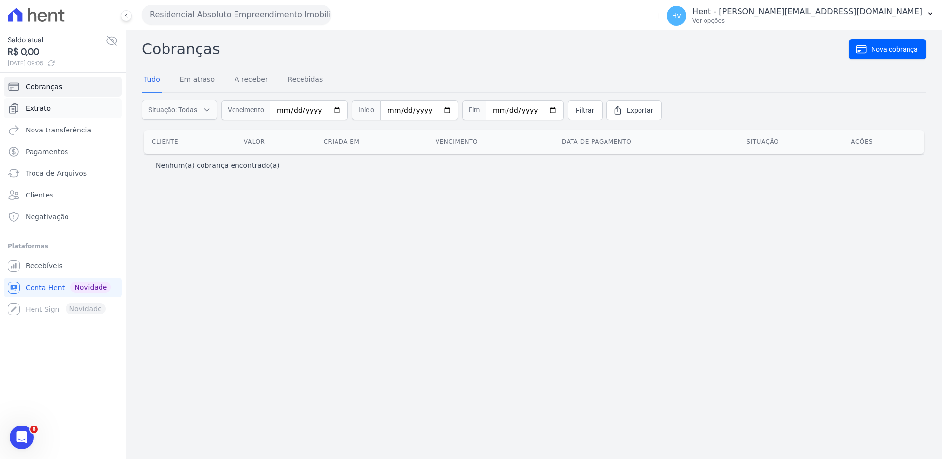
click at [38, 101] on link "Extrato" at bounding box center [63, 109] width 118 height 20
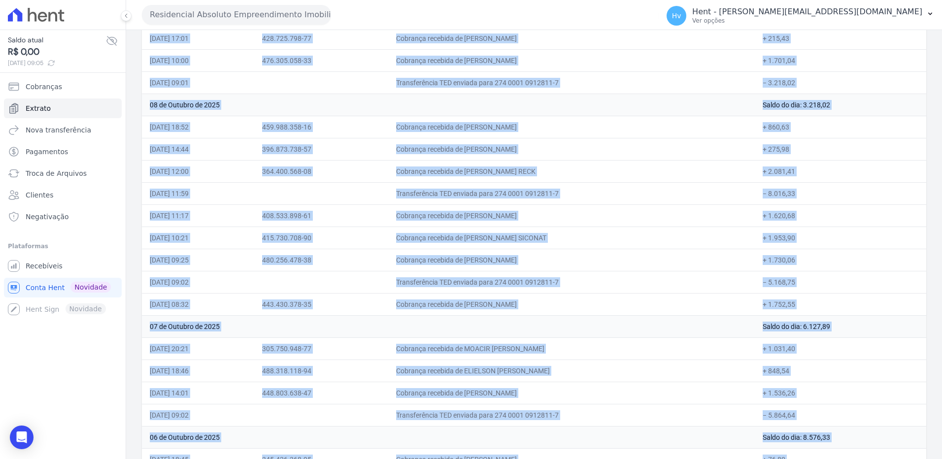
scroll to position [349, 0]
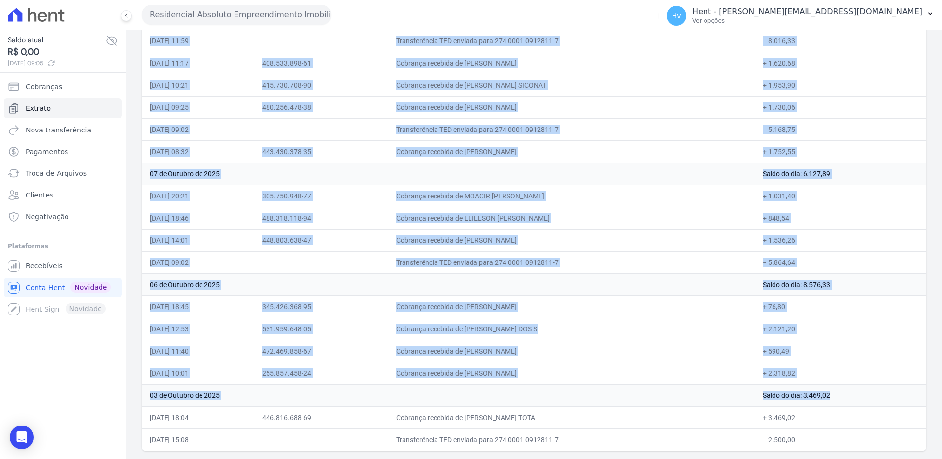
drag, startPoint x: 145, startPoint y: 143, endPoint x: 889, endPoint y: 429, distance: 797.2
click at [889, 429] on table "Data Documento Histórico Valor 10 de Outubro de 2025 Saldo do dia: 0,00 10/10/2…" at bounding box center [534, 117] width 784 height 666
copy table "Data Documento Histórico Valor 10 de Outubro de 2025 Saldo do dia: 0,00 10/10/2…"
click at [622, 105] on td "Cobrança recebida de BEATRIZ LUCCAS CIAPARIN" at bounding box center [571, 107] width 367 height 22
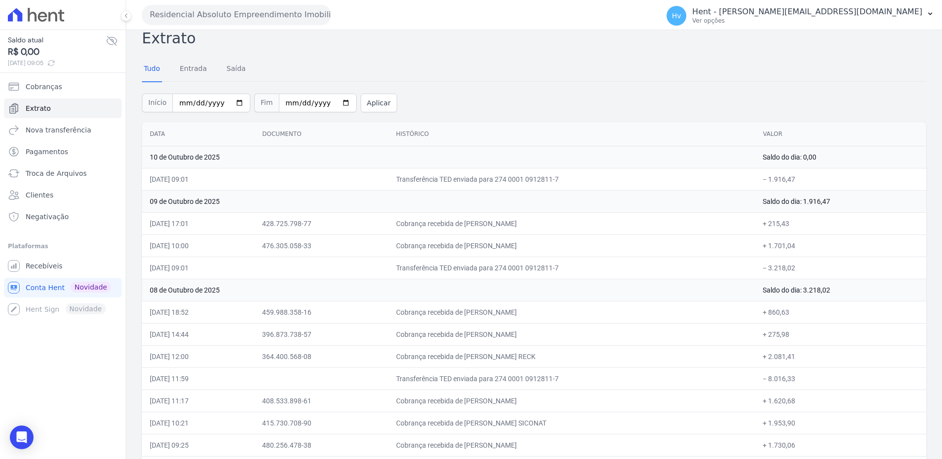
scroll to position [0, 0]
